Goal: Task Accomplishment & Management: Manage account settings

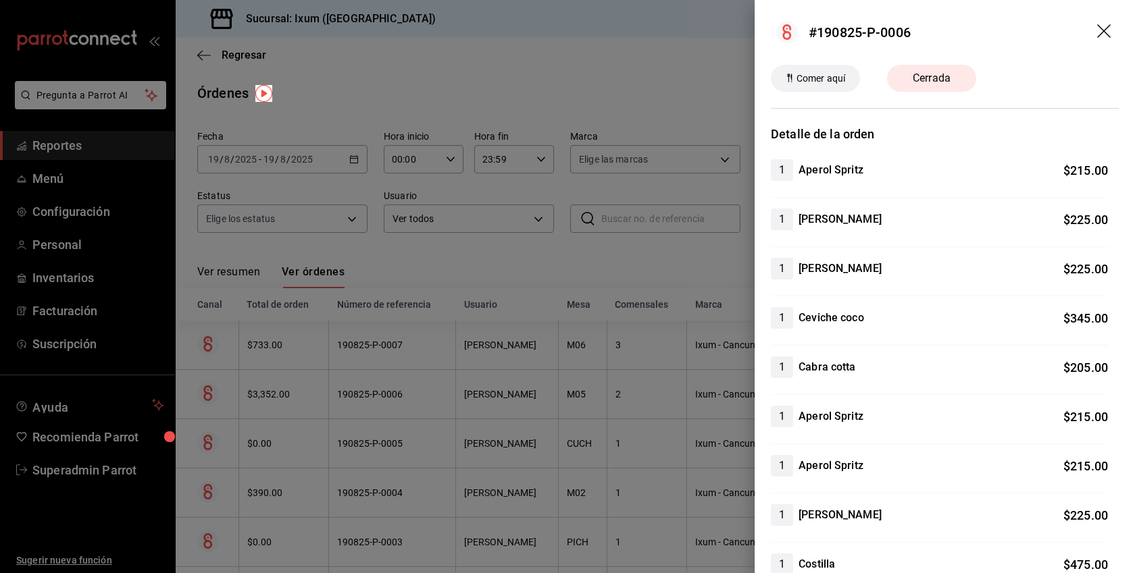
scroll to position [442, 0]
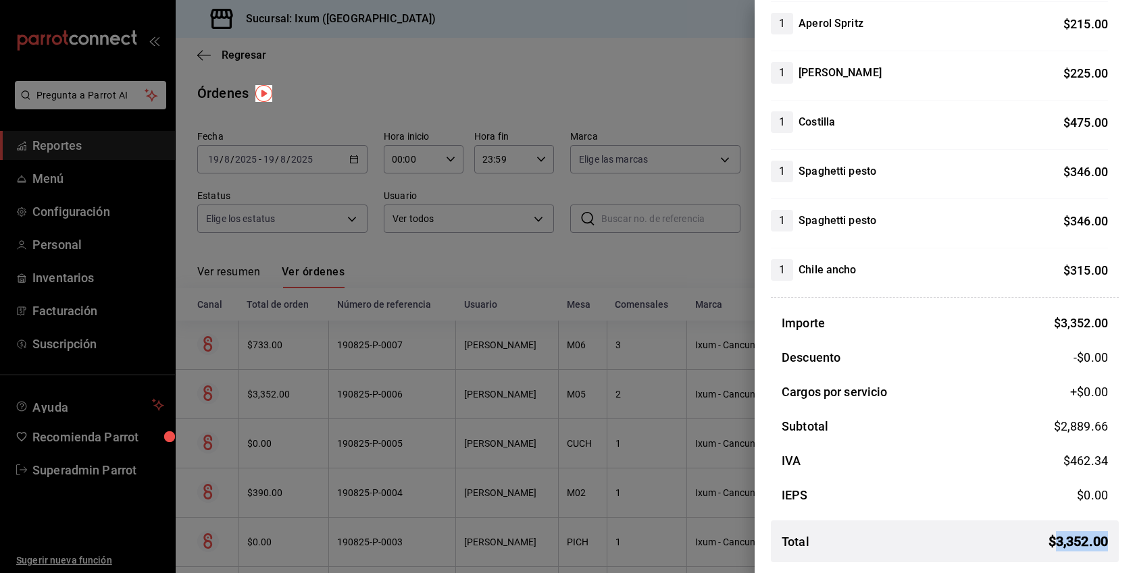
click at [535, 155] on div at bounding box center [567, 286] width 1135 height 573
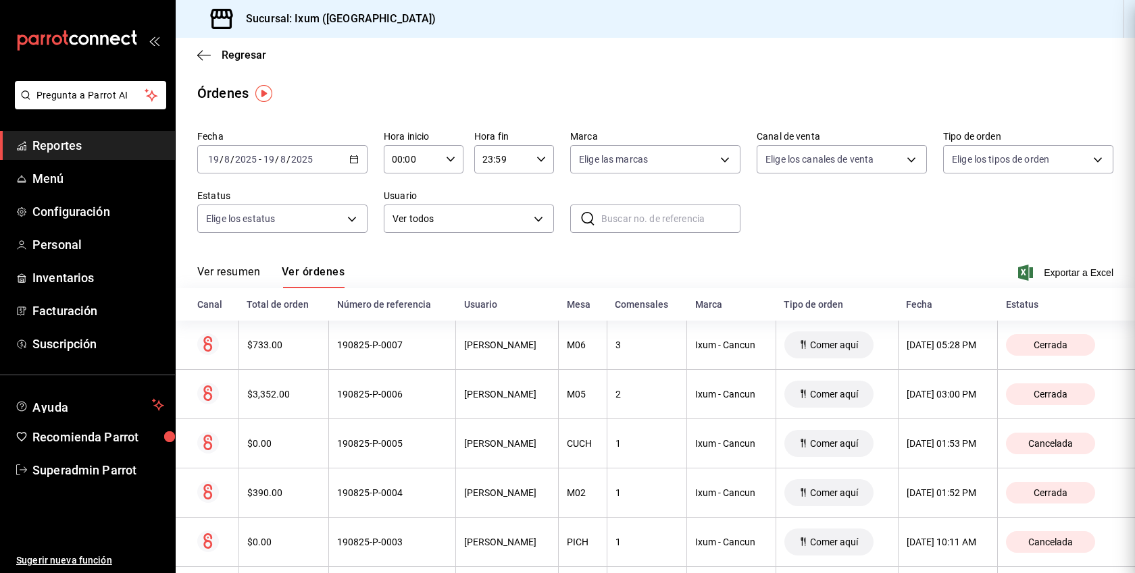
scroll to position [0, 0]
click at [84, 144] on span "Reportes" at bounding box center [98, 145] width 132 height 18
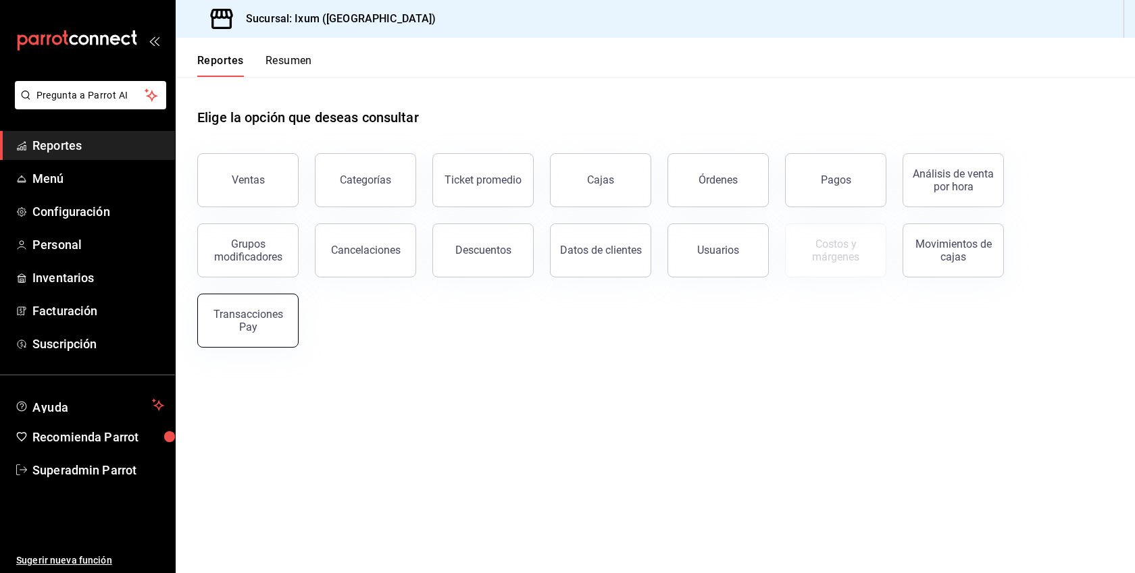
click at [284, 299] on button "Transacciones Pay" at bounding box center [247, 321] width 101 height 54
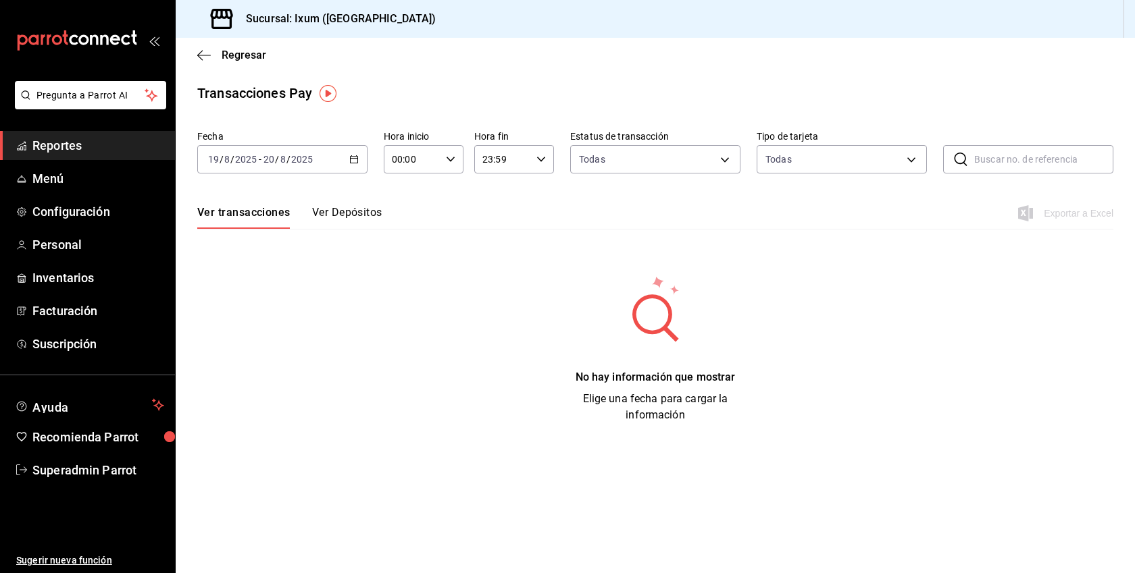
click at [353, 168] on div "2025-08-19 19 / 8 / 2025 - 2025-08-20 20 / 8 / 2025" at bounding box center [282, 159] width 170 height 28
click at [245, 296] on span "Mes actual" at bounding box center [261, 291] width 105 height 14
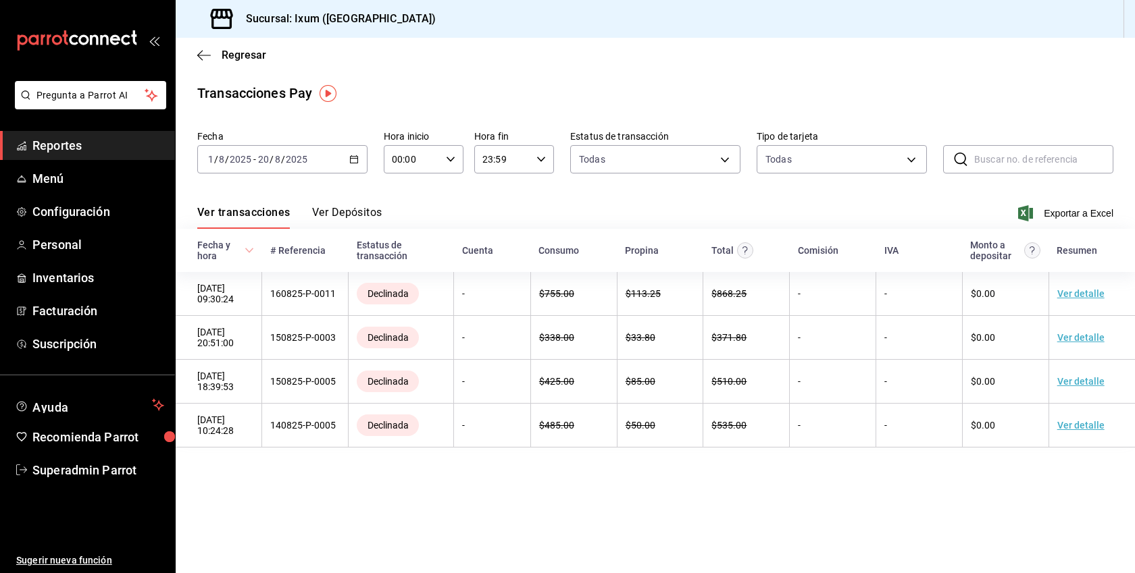
click at [335, 213] on button "Ver Depósitos" at bounding box center [347, 217] width 70 height 23
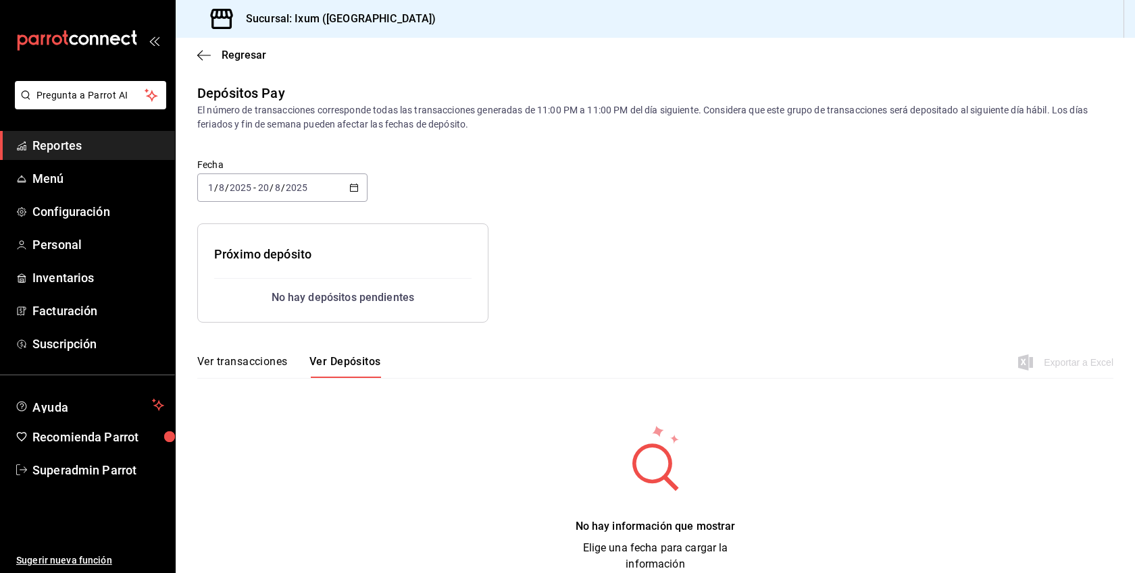
click at [351, 172] on div "Fecha 2025-08-01 1 / 8 / 2025 - 2025-08-20 20 / 8 / 2025" at bounding box center [282, 180] width 170 height 43
click at [353, 180] on div "2025-08-01 1 / 8 / 2025 - 2025-08-20 20 / 8 / 2025" at bounding box center [282, 188] width 170 height 28
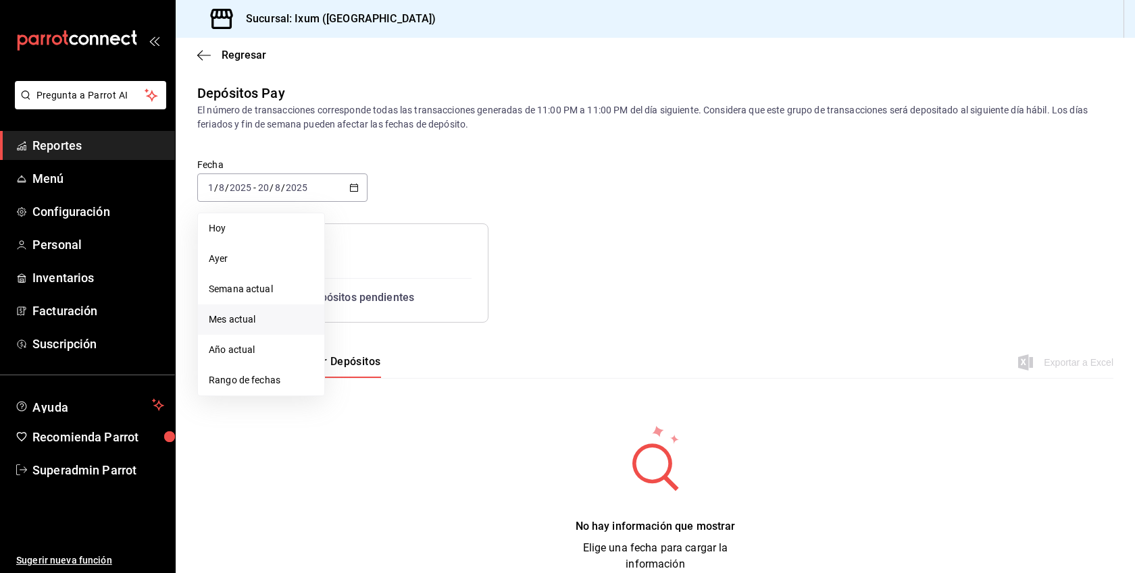
click at [249, 311] on li "Mes actual" at bounding box center [261, 320] width 126 height 30
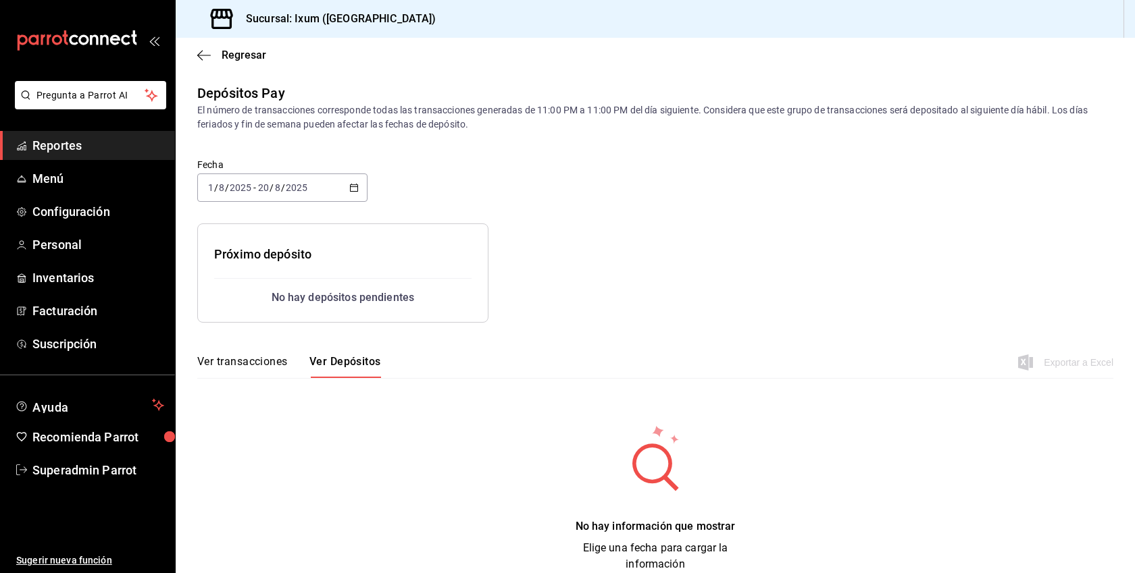
scroll to position [21, 0]
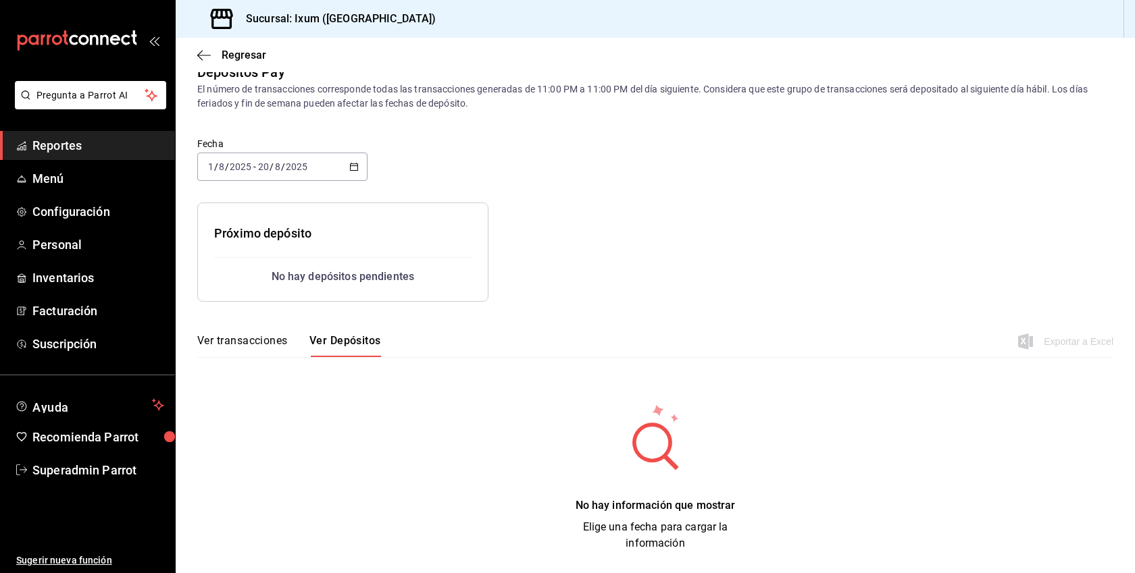
click at [63, 147] on span "Reportes" at bounding box center [98, 145] width 132 height 18
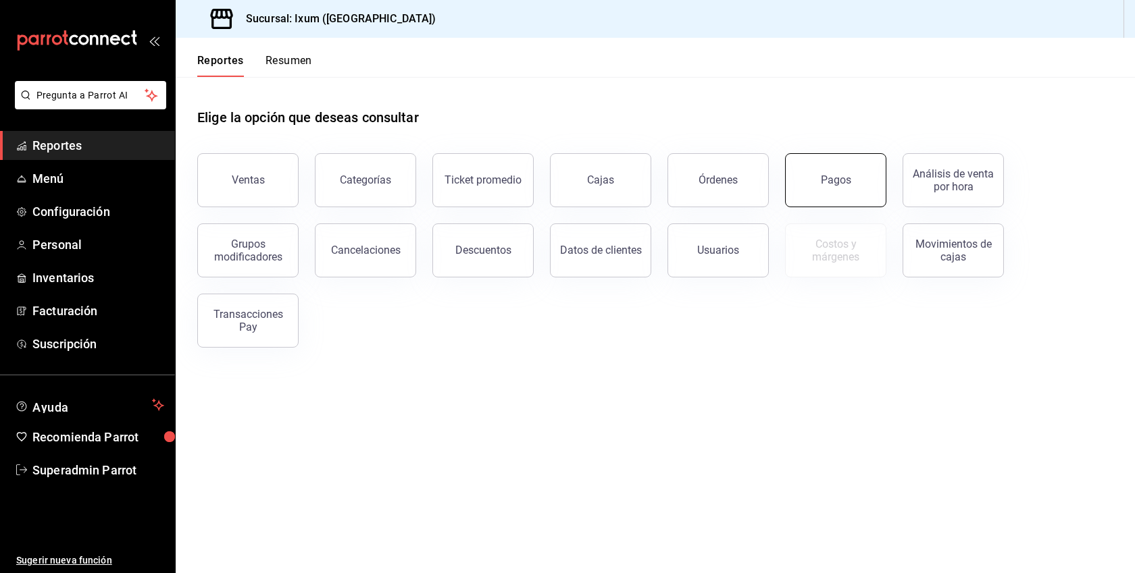
click at [856, 174] on button "Pagos" at bounding box center [835, 180] width 101 height 54
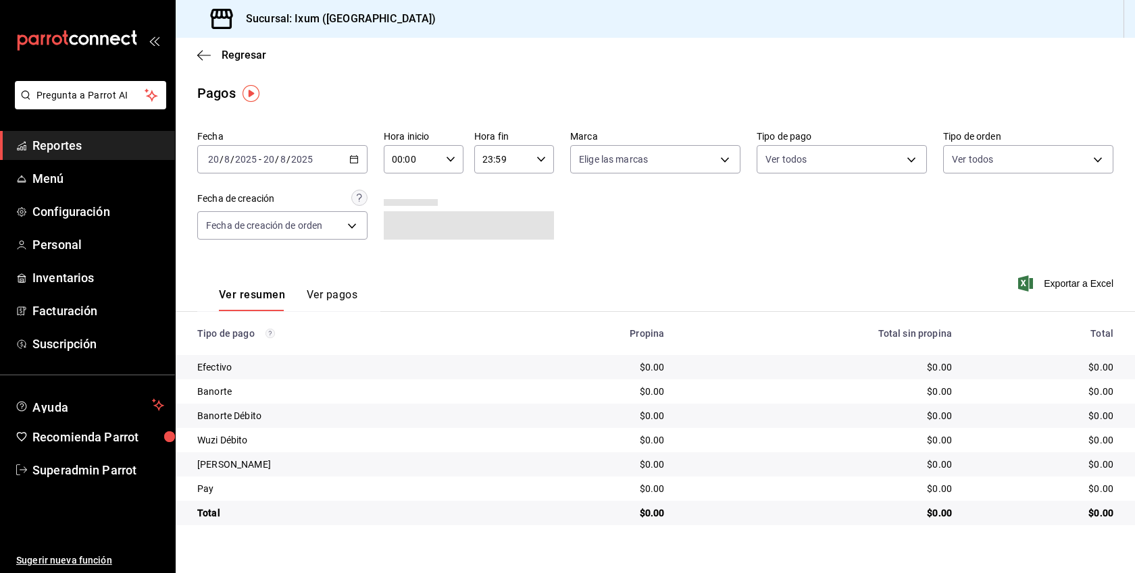
click at [356, 161] on icon "button" at bounding box center [353, 159] width 9 height 9
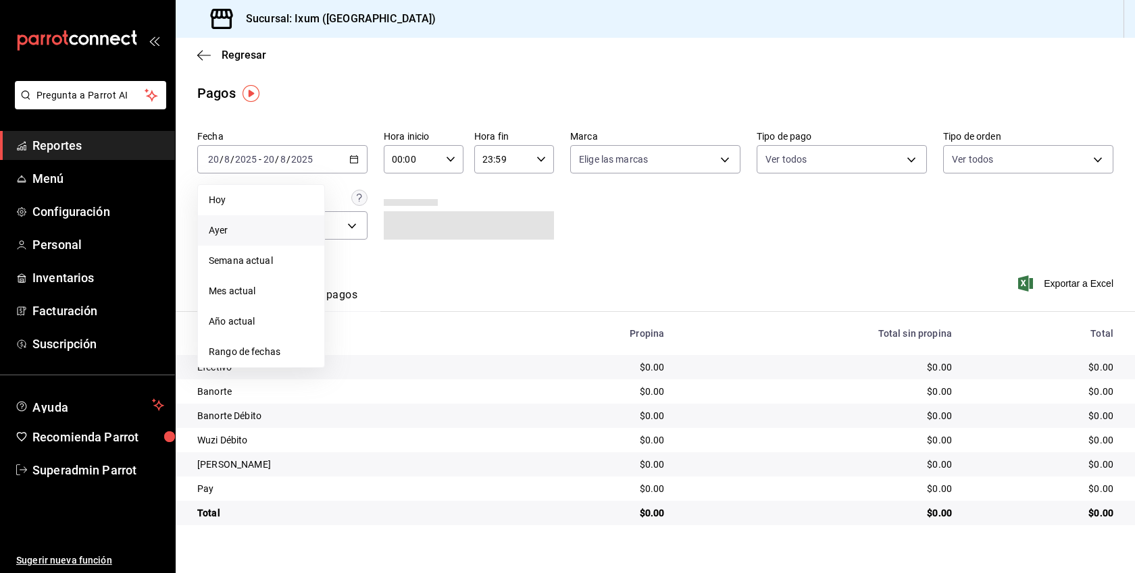
click at [254, 224] on span "Ayer" at bounding box center [261, 231] width 105 height 14
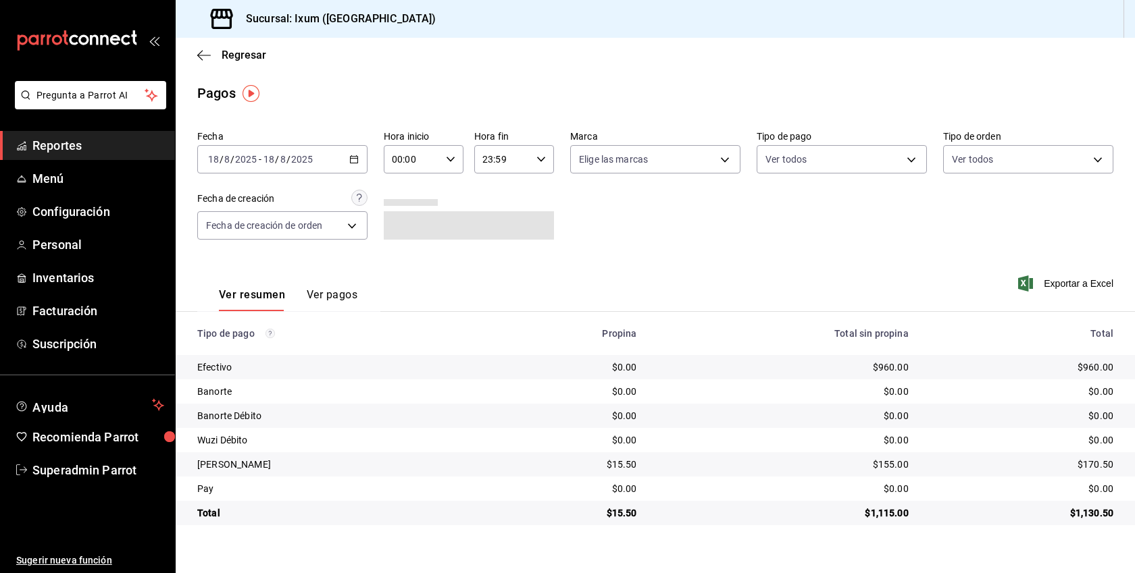
click at [308, 300] on button "Ver pagos" at bounding box center [332, 299] width 51 height 23
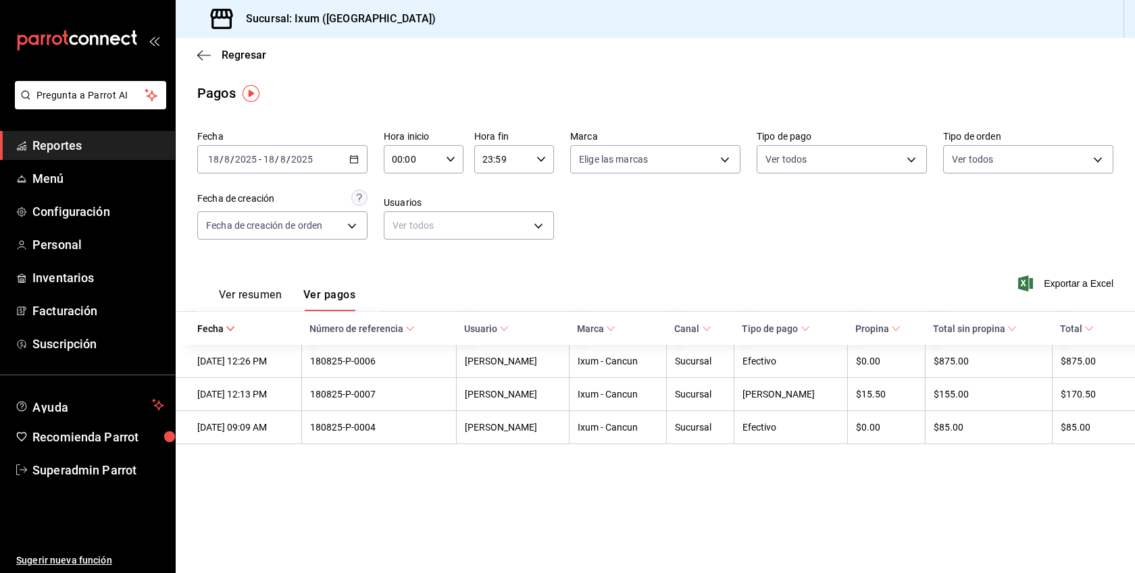
click at [265, 296] on button "Ver resumen" at bounding box center [250, 299] width 63 height 23
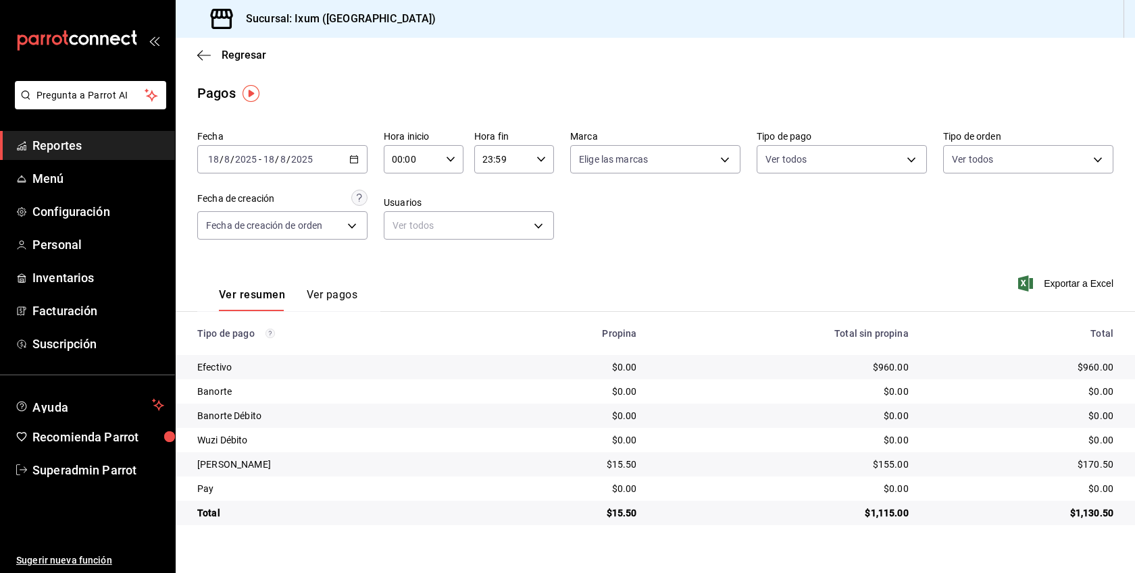
click at [326, 295] on button "Ver pagos" at bounding box center [332, 299] width 51 height 23
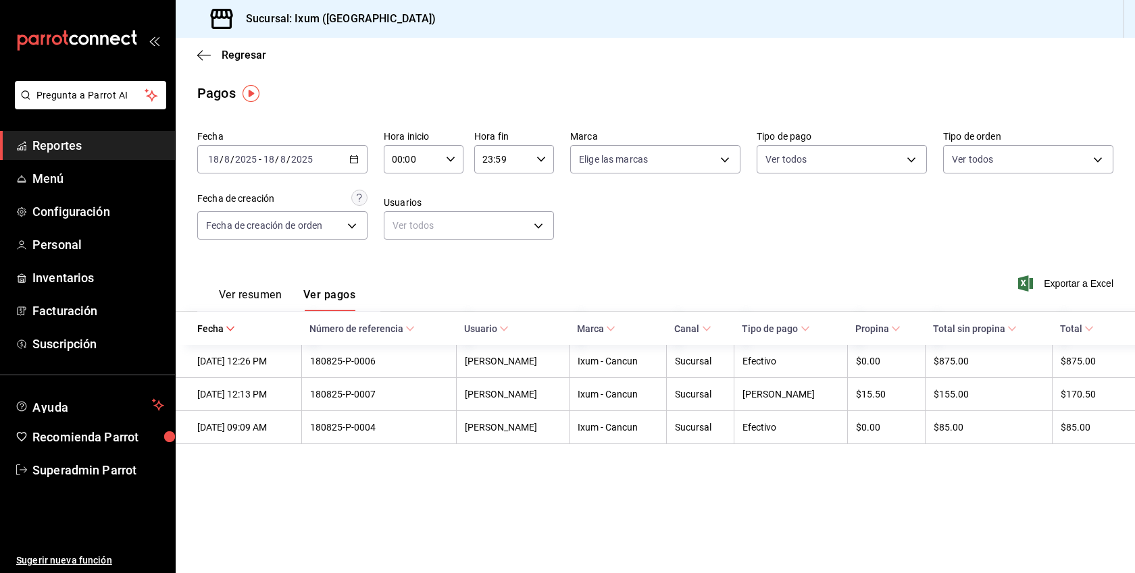
click at [255, 294] on button "Ver resumen" at bounding box center [250, 299] width 63 height 23
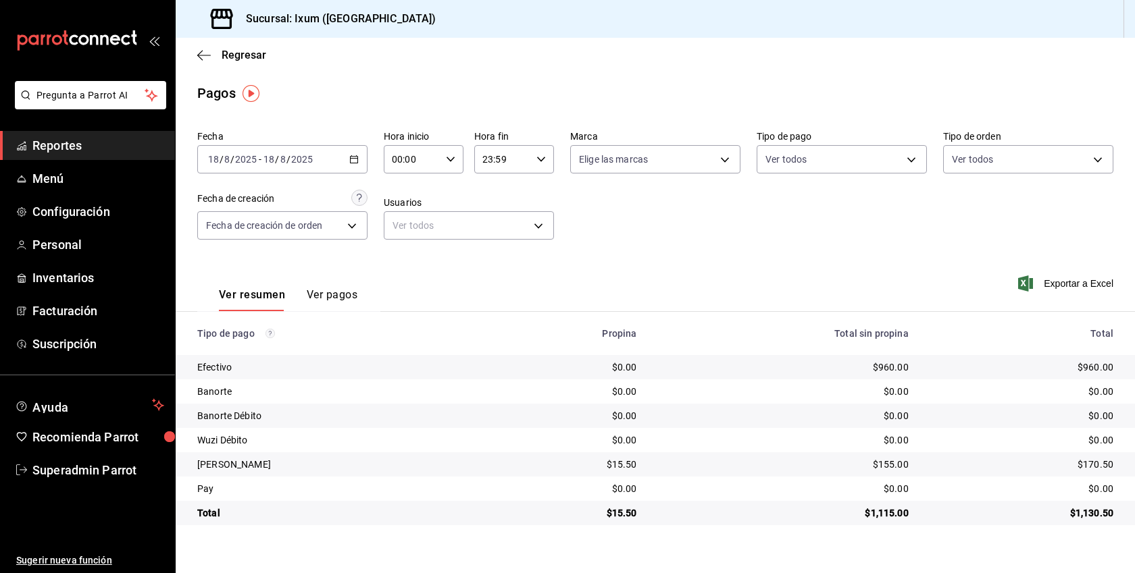
click at [349, 158] on icon "button" at bounding box center [353, 159] width 9 height 9
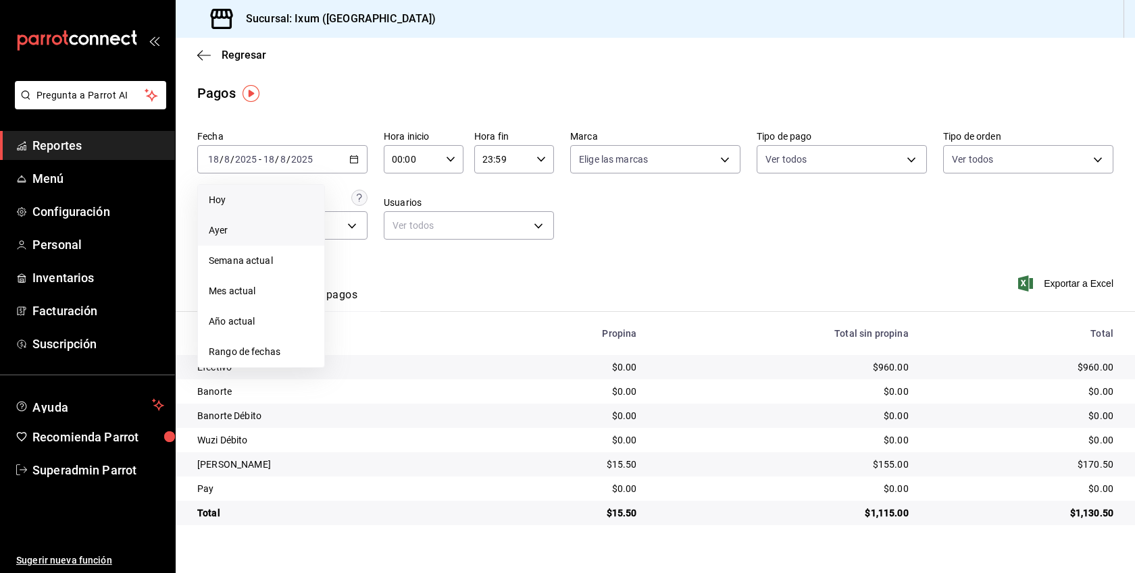
click at [236, 207] on span "Hoy" at bounding box center [261, 200] width 105 height 14
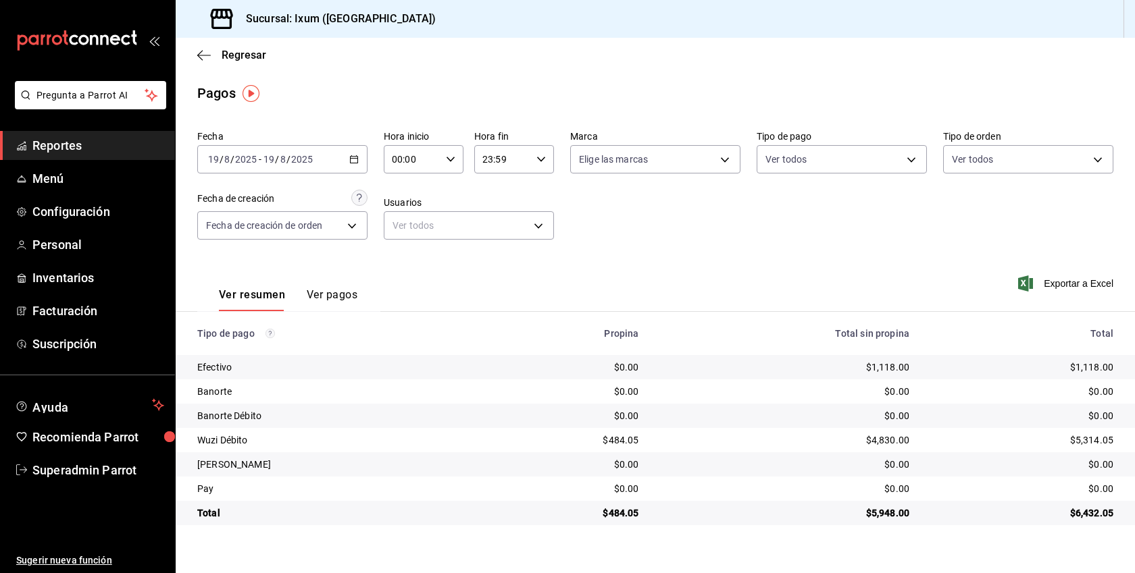
click at [355, 302] on button "Ver pagos" at bounding box center [332, 299] width 51 height 23
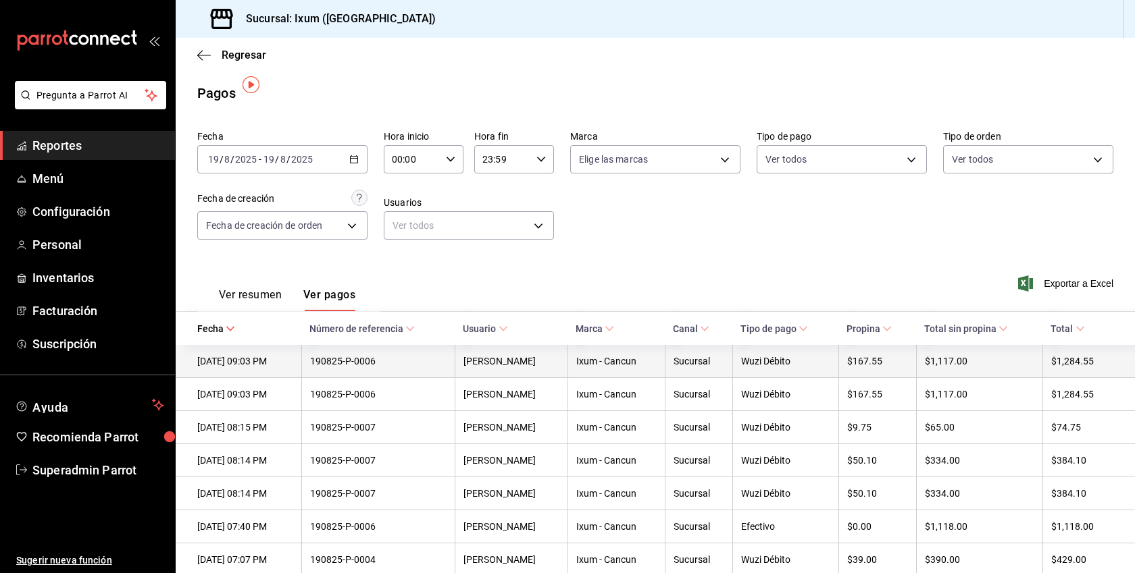
scroll to position [61, 0]
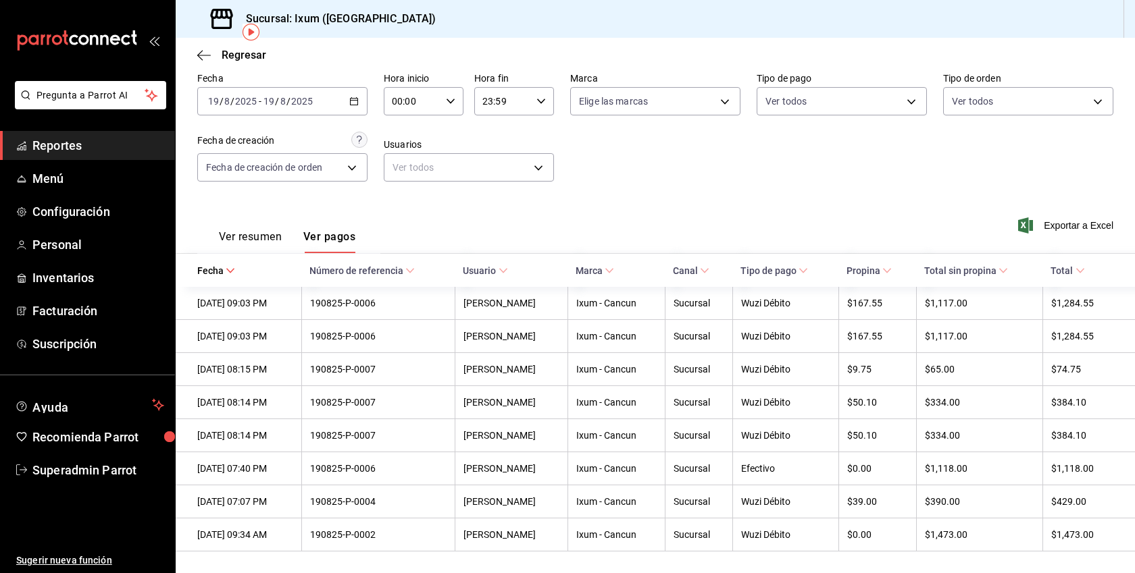
click at [353, 91] on div "2025-08-19 19 / 8 / 2025 - 2025-08-19 19 / 8 / 2025" at bounding box center [282, 101] width 170 height 28
click at [251, 280] on li "Rango de fechas" at bounding box center [261, 294] width 126 height 30
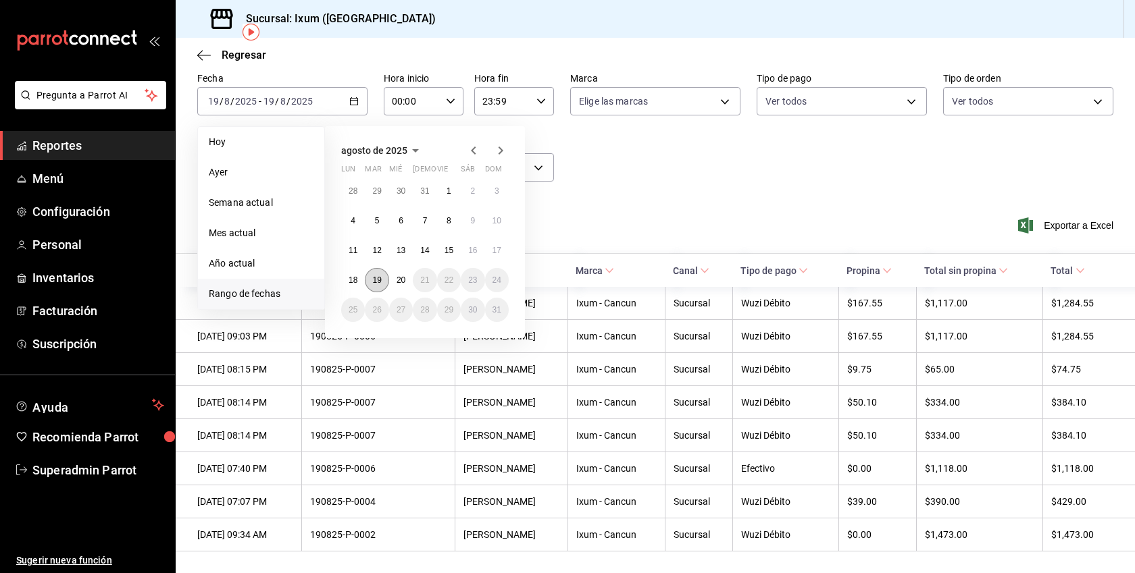
click at [378, 276] on abbr "19" at bounding box center [376, 280] width 9 height 9
click at [399, 280] on abbr "20" at bounding box center [400, 280] width 9 height 9
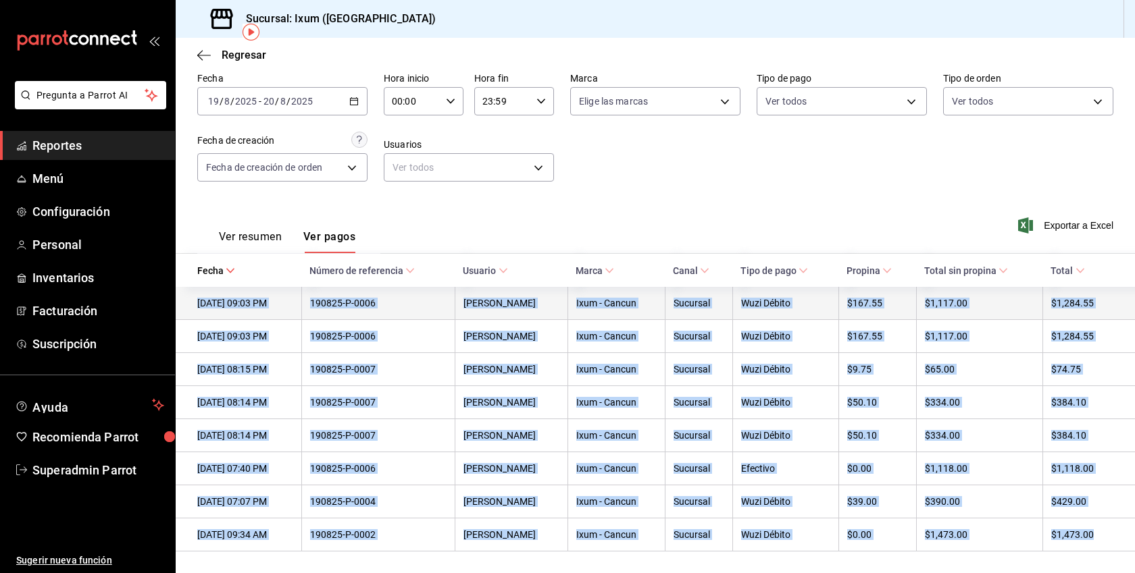
drag, startPoint x: 1104, startPoint y: 536, endPoint x: 195, endPoint y: 301, distance: 938.5
click at [195, 301] on tbody "19/08/2025 09:03 PM 190825-P-0006 Lorea Gutiérrez Ixum - Cancun Sucursal Wuzi D…" at bounding box center [655, 419] width 959 height 265
copy tbody "19/08/2025 09:03 PM 190825-P-0006 Lorea Gutiérrez Ixum - Cancun Sucursal Wuzi D…"
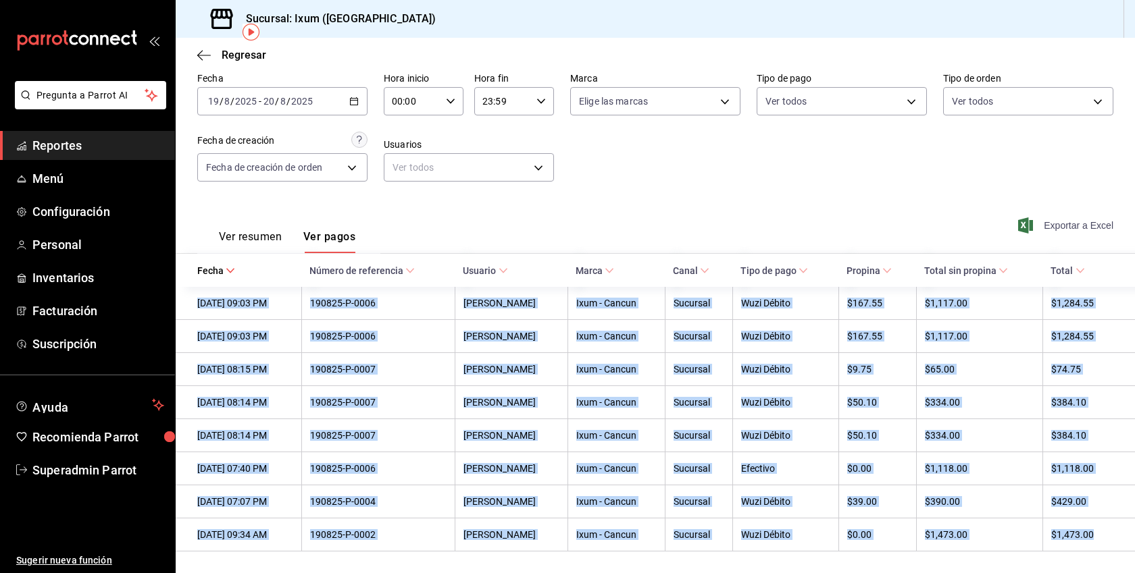
click at [1087, 224] on span "Exportar a Excel" at bounding box center [1067, 225] width 93 height 16
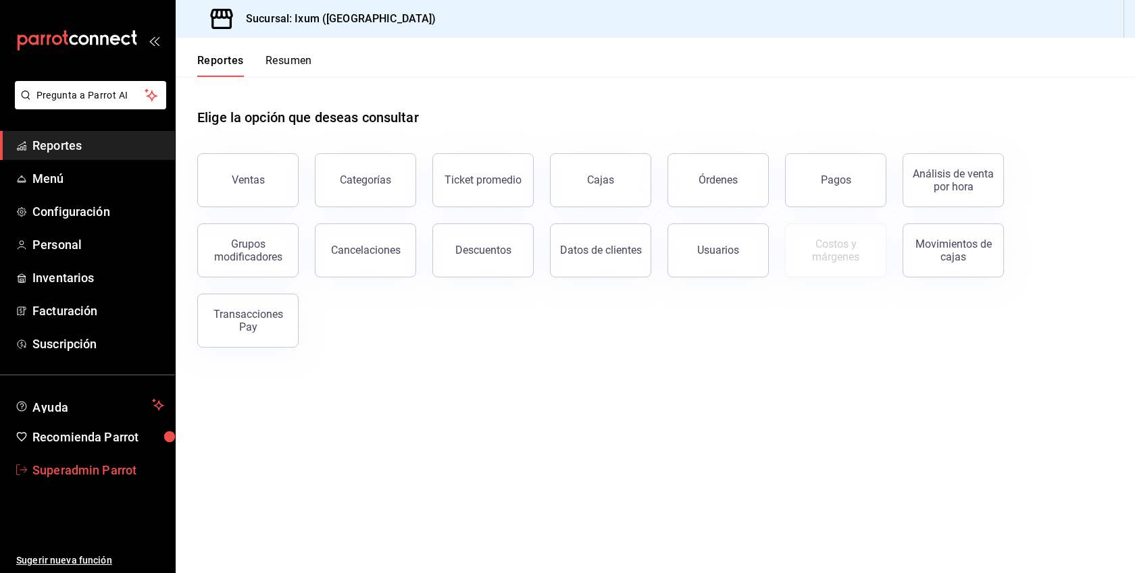
click at [86, 477] on span "Superadmin Parrot" at bounding box center [98, 470] width 132 height 18
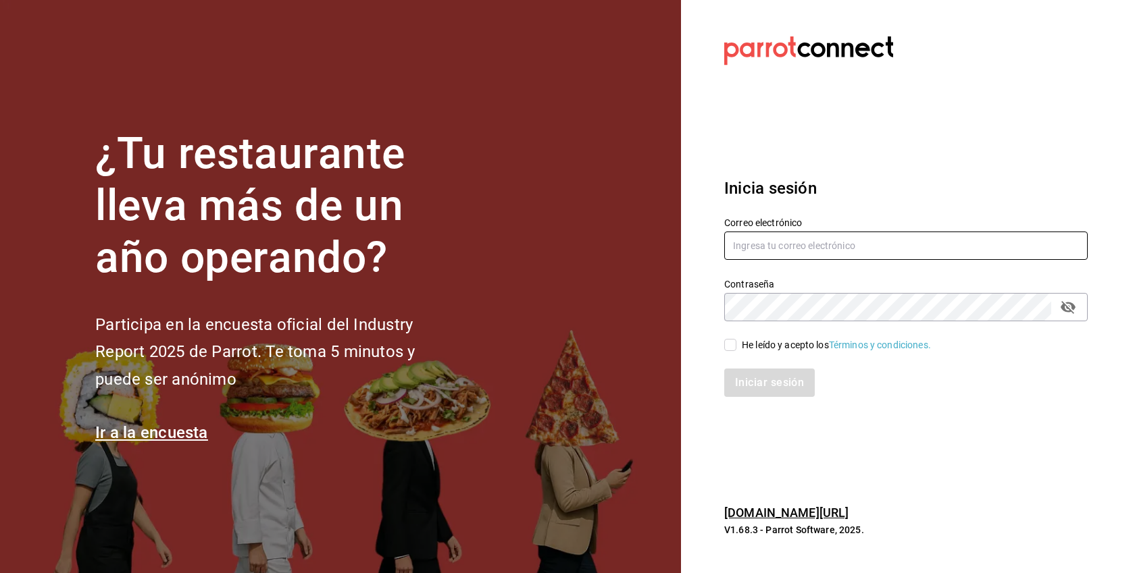
click at [811, 253] on input "text" at bounding box center [905, 246] width 363 height 28
paste input "[EMAIL_ADDRESS][PERSON_NAME][DOMAIN_NAME]"
type input "[EMAIL_ADDRESS][PERSON_NAME][DOMAIN_NAME]"
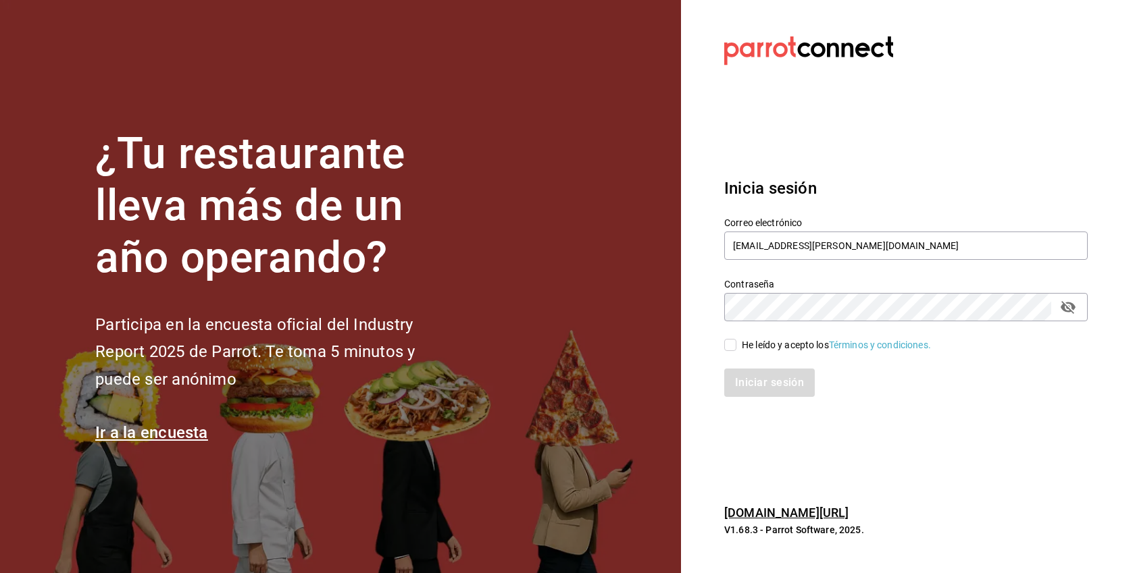
click at [750, 343] on div "He leído y acepto los Términos y condiciones." at bounding box center [836, 345] width 189 height 14
click at [736, 343] on input "He leído y acepto los Términos y condiciones." at bounding box center [730, 345] width 12 height 12
checkbox input "true"
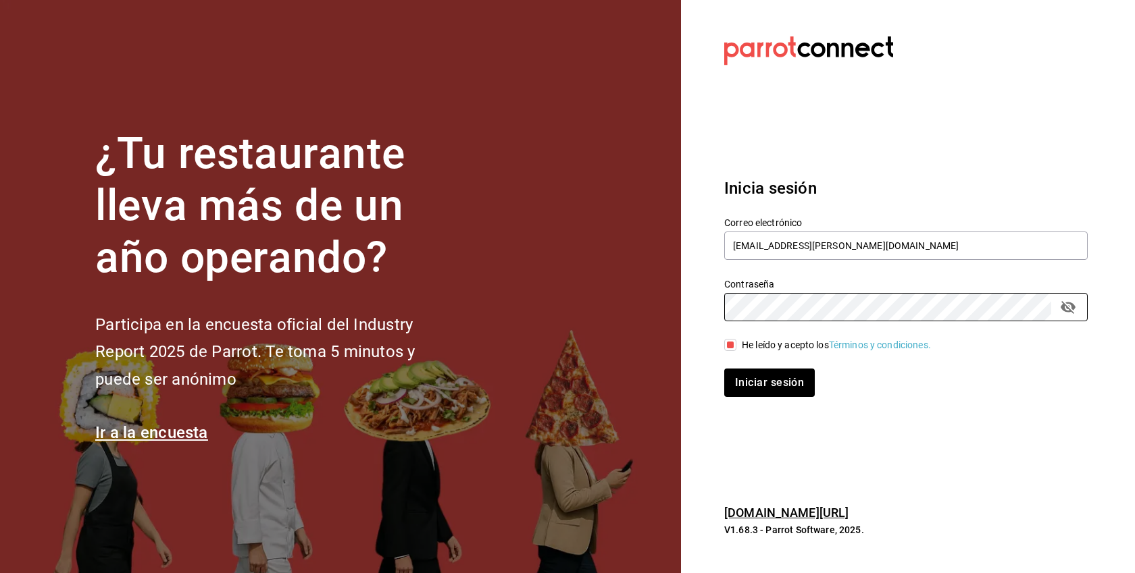
click at [724, 369] on button "Iniciar sesión" at bounding box center [769, 383] width 91 height 28
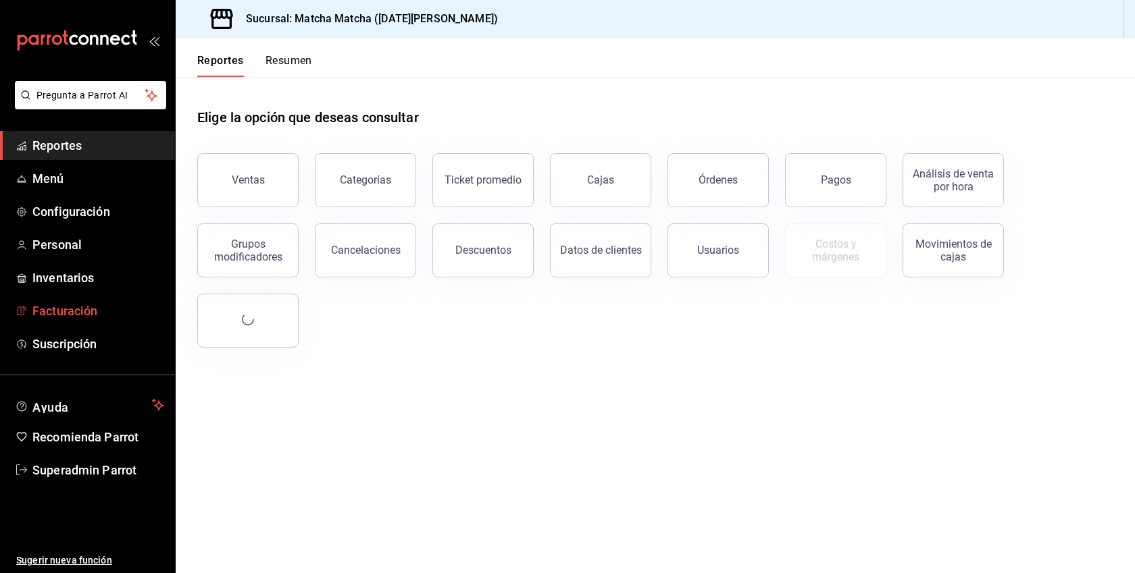
click at [76, 309] on span "Facturación" at bounding box center [98, 311] width 132 height 18
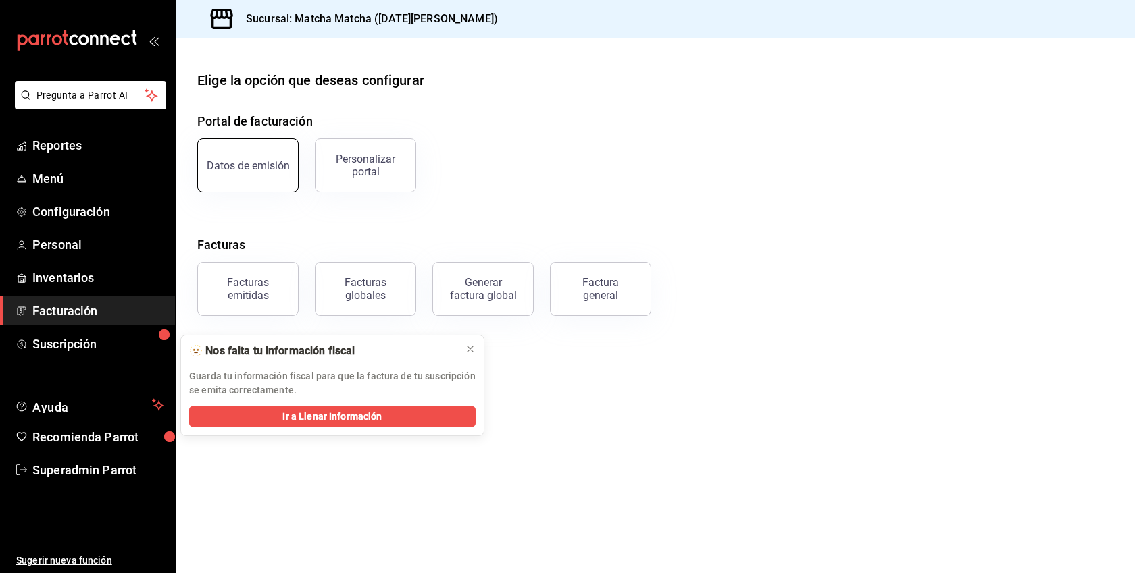
click at [266, 157] on button "Datos de emisión" at bounding box center [247, 165] width 101 height 54
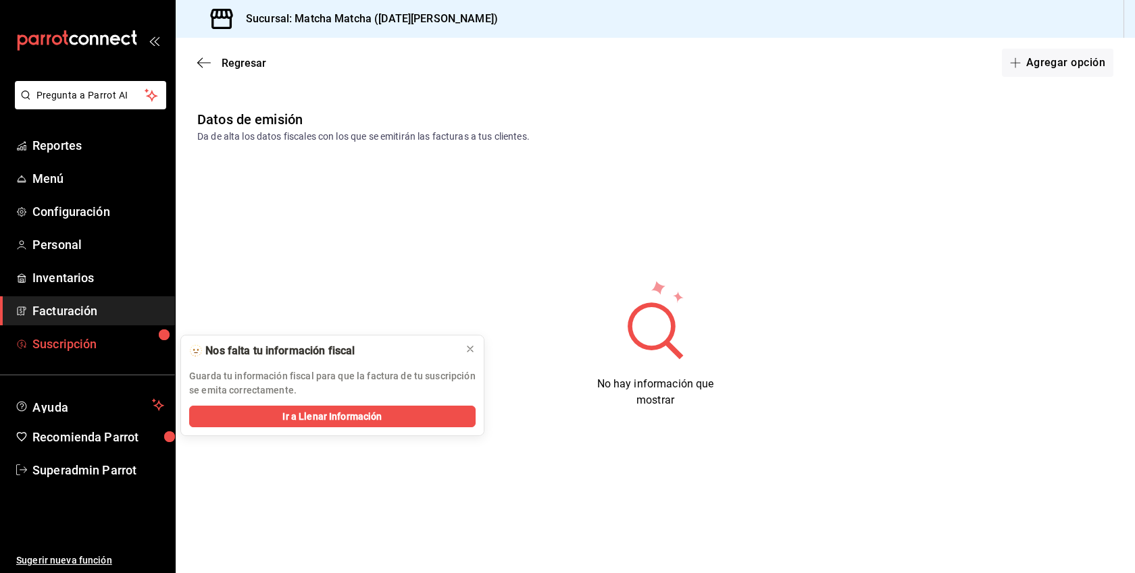
click at [78, 341] on span "Suscripción" at bounding box center [98, 344] width 132 height 18
